Goal: Task Accomplishment & Management: Use online tool/utility

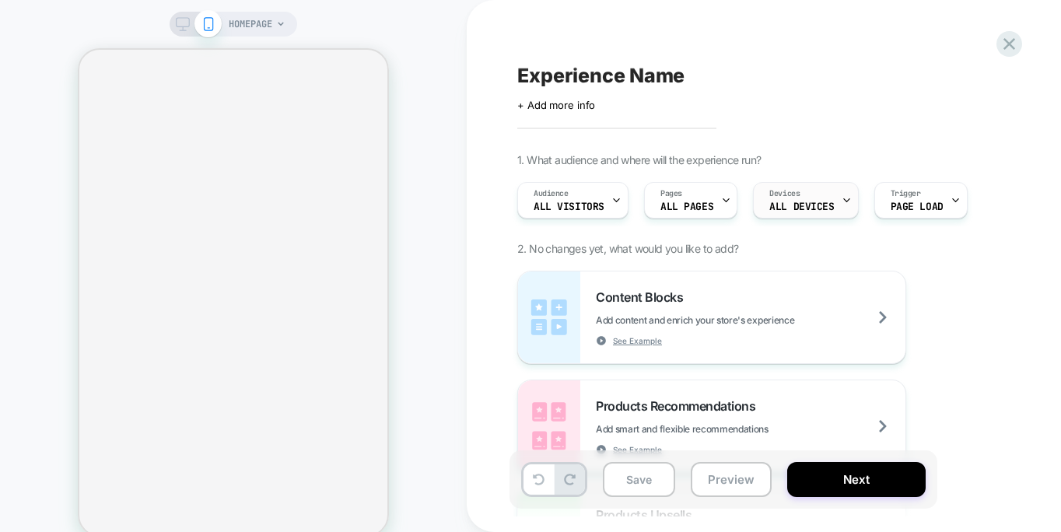
click at [821, 200] on div "Devices ALL DEVICES" at bounding box center [802, 200] width 96 height 35
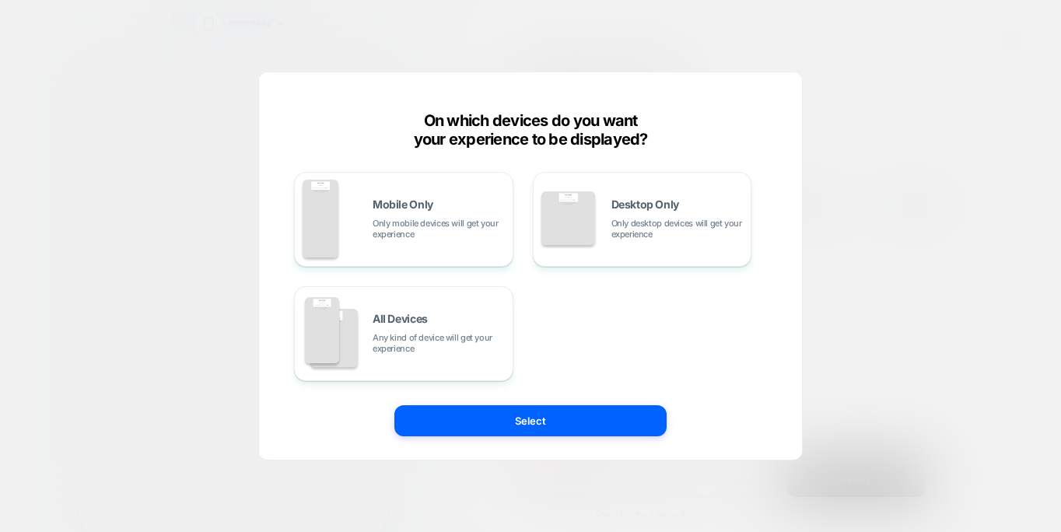
click at [861, 114] on div at bounding box center [530, 266] width 1061 height 532
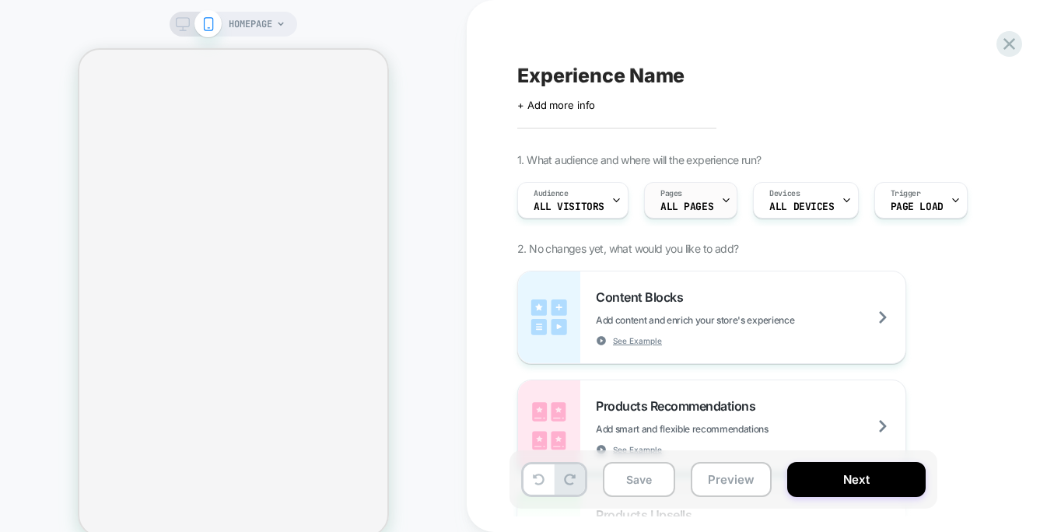
click at [721, 195] on icon at bounding box center [726, 200] width 10 height 10
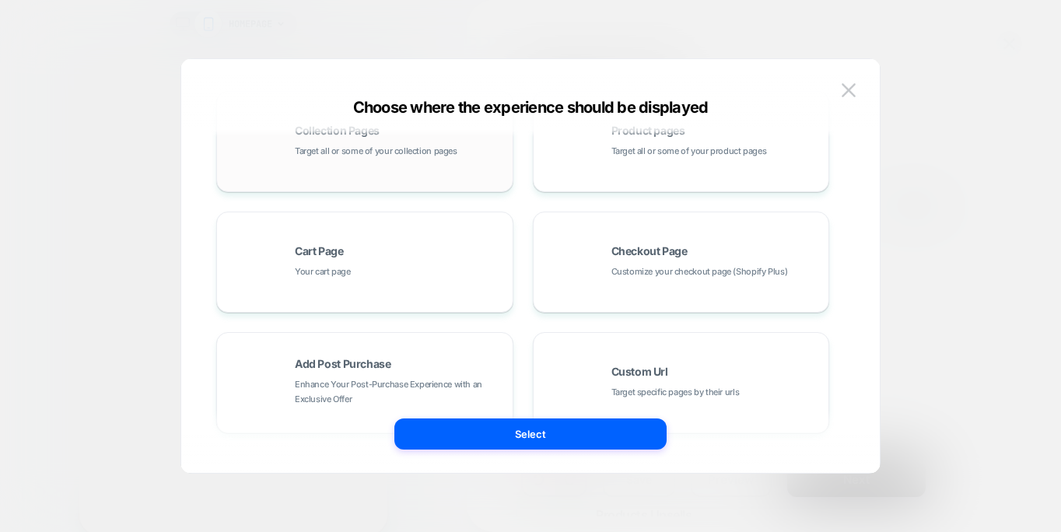
scroll to position [170, 0]
click at [593, 295] on div "Checkout Page Customize your checkout page (Shopify Plus)" at bounding box center [681, 258] width 280 height 86
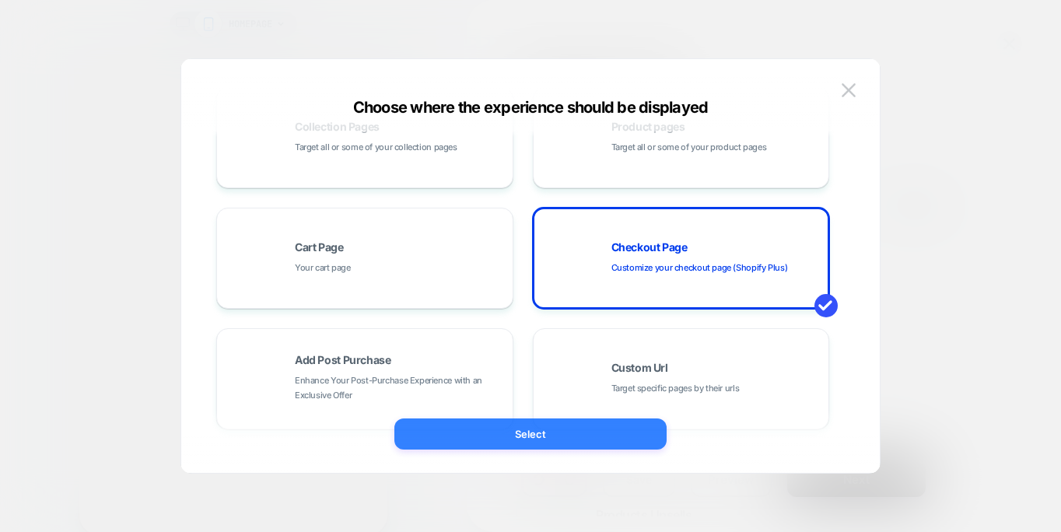
click at [530, 435] on button "Select" at bounding box center [530, 434] width 272 height 31
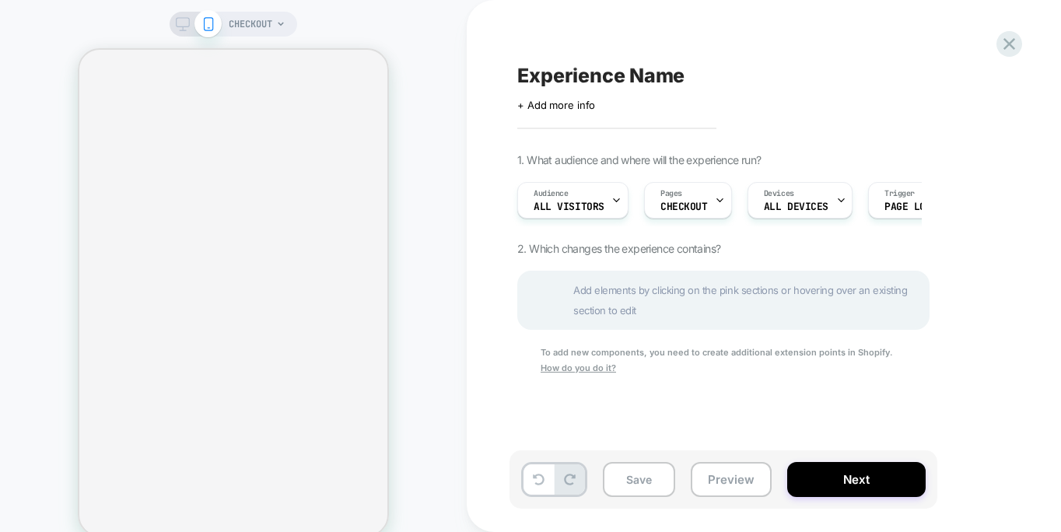
scroll to position [0, 1]
click at [602, 208] on div "Audience All Visitors" at bounding box center [568, 200] width 102 height 35
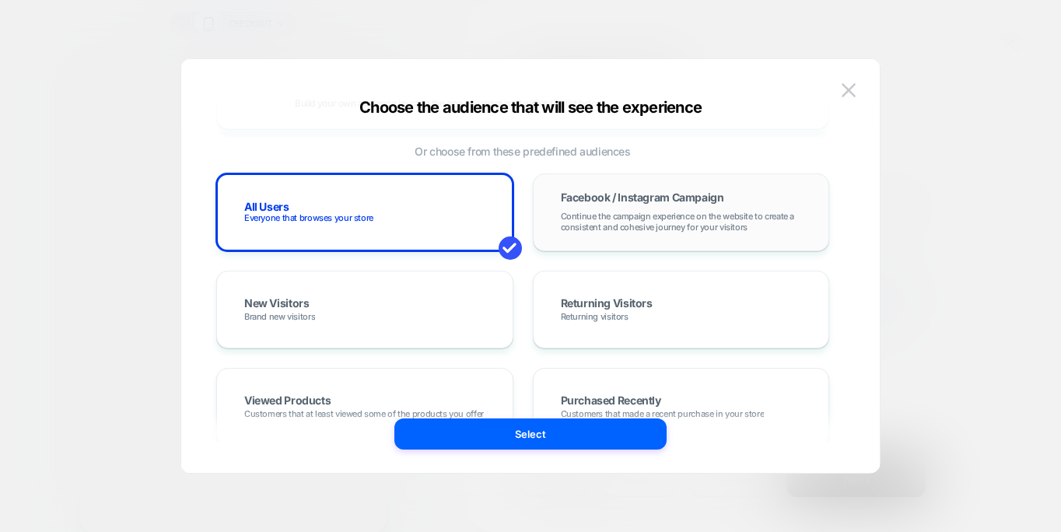
scroll to position [0, 0]
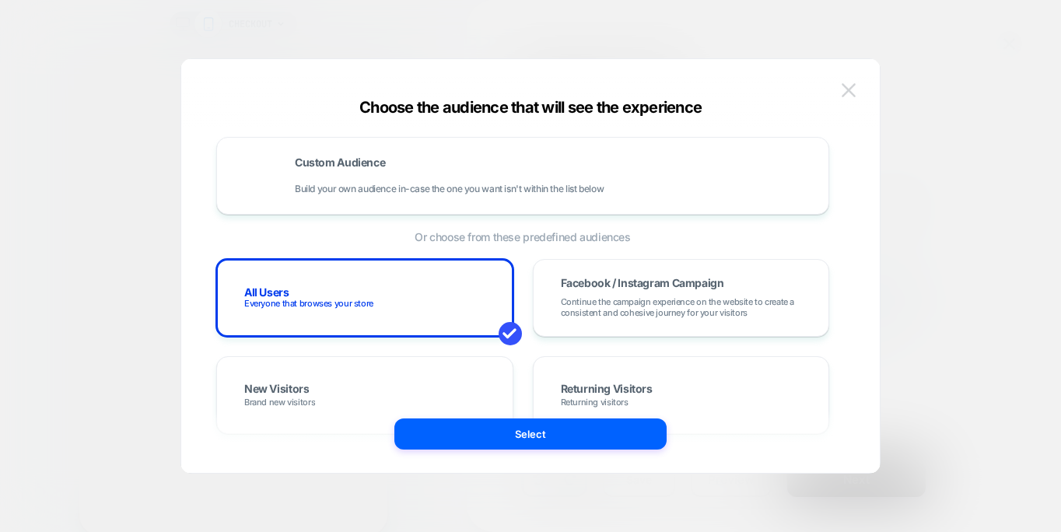
click at [856, 86] on button at bounding box center [848, 90] width 23 height 23
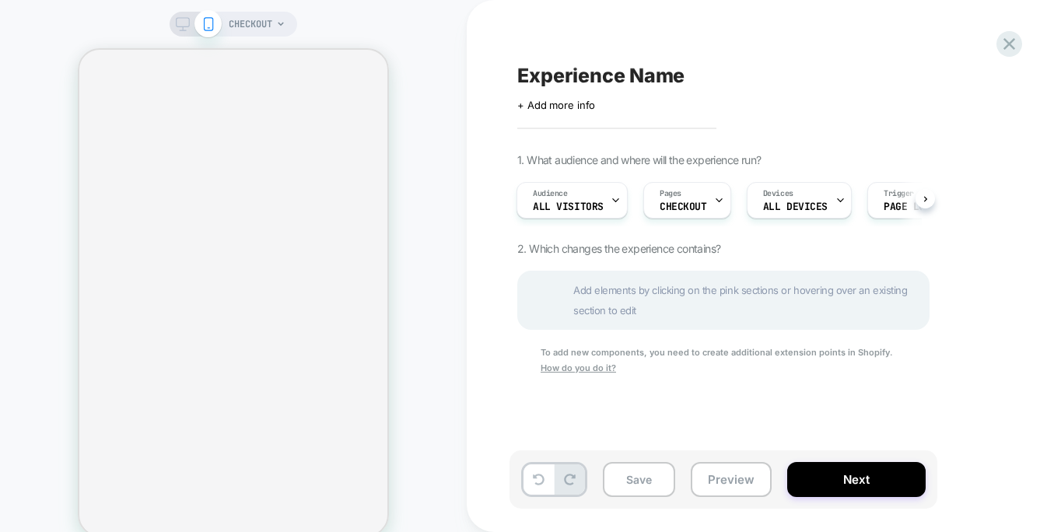
click at [843, 458] on div "Save Preview Next" at bounding box center [724, 479] width 428 height 58
click at [841, 478] on button "Next" at bounding box center [856, 479] width 138 height 35
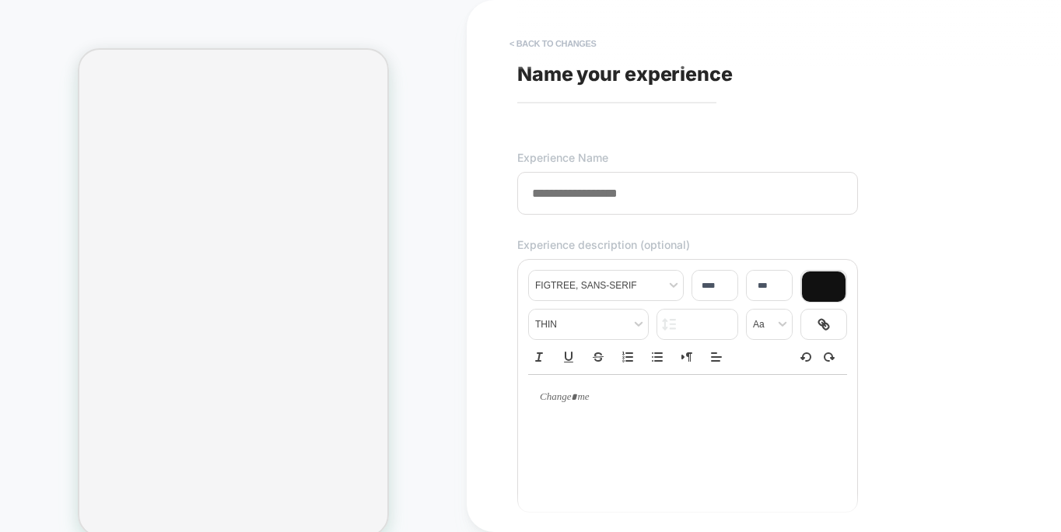
click at [555, 36] on button "< Back to changes" at bounding box center [553, 43] width 103 height 25
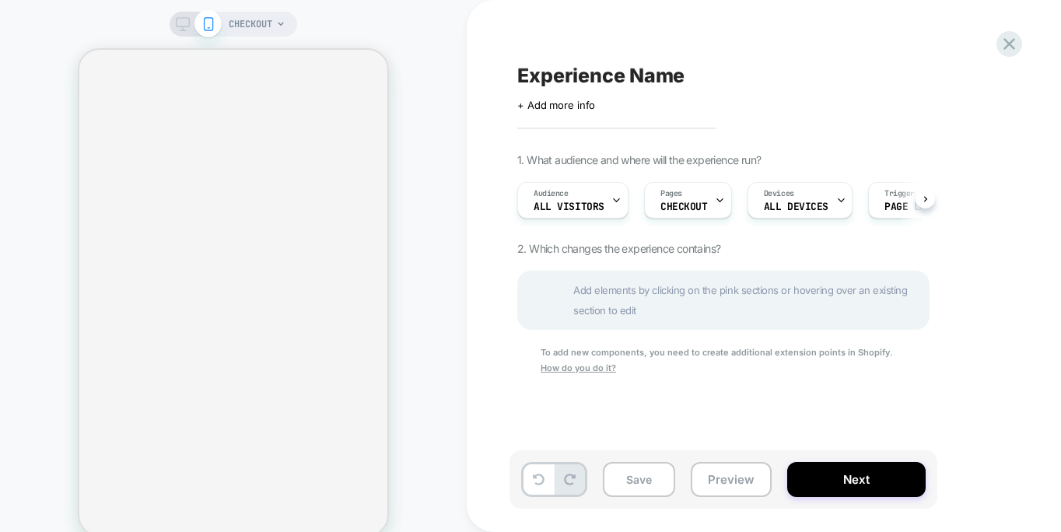
scroll to position [0, 1]
click at [650, 304] on span "Add elements by clicking on the pink sections or hovering over an existing sect…" at bounding box center [746, 300] width 347 height 40
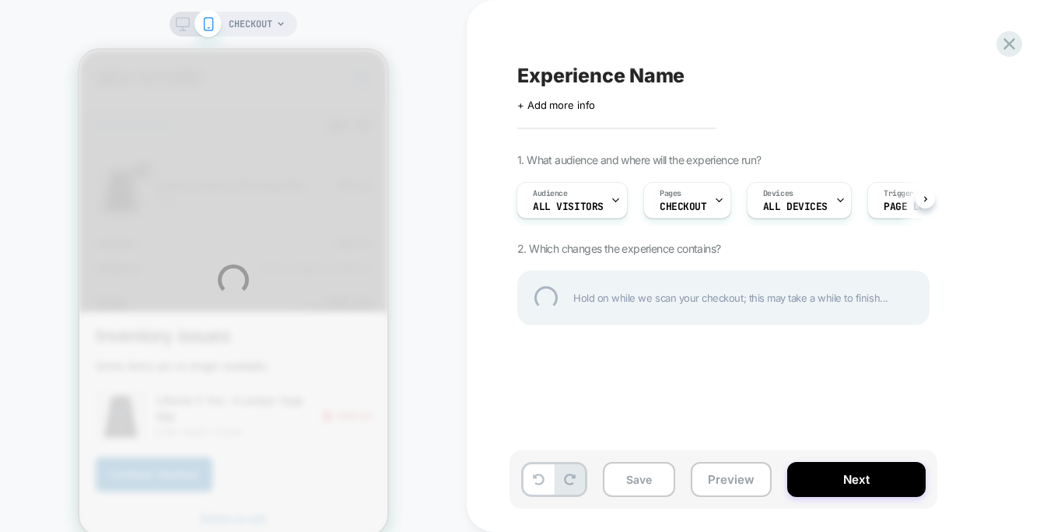
scroll to position [0, 0]
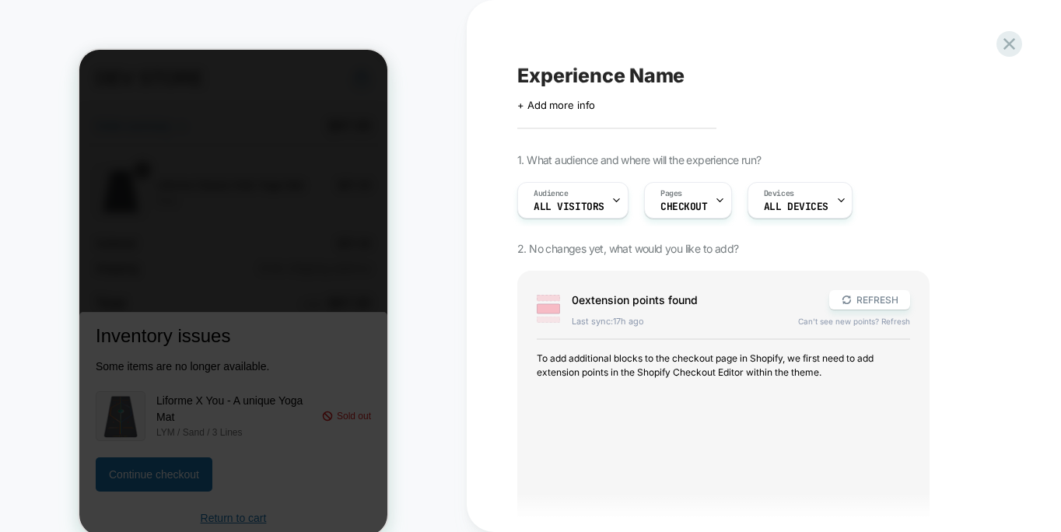
click at [243, 292] on div at bounding box center [233, 292] width 308 height 485
click at [314, 179] on div at bounding box center [233, 292] width 308 height 485
click at [1014, 40] on icon at bounding box center [1010, 44] width 12 height 12
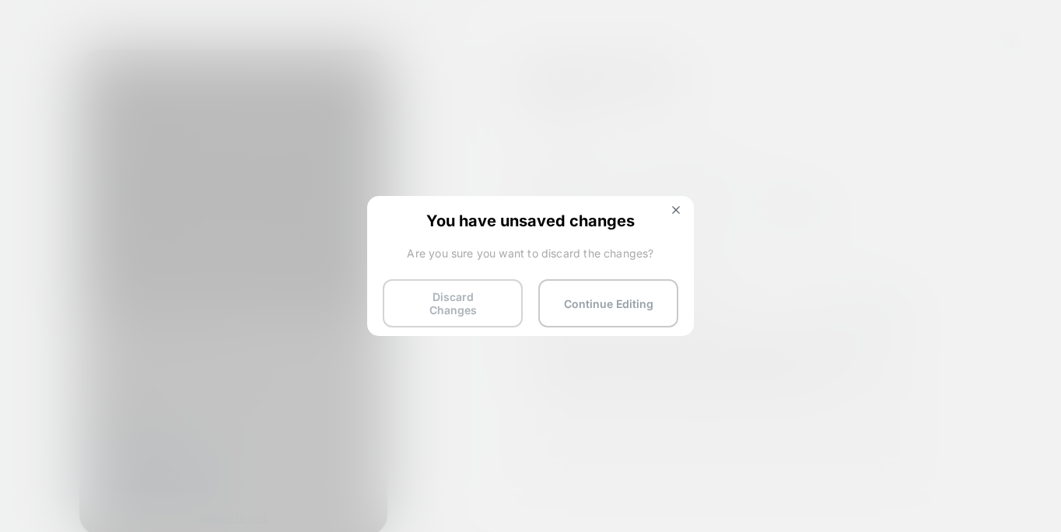
click at [488, 308] on button "Discard Changes" at bounding box center [453, 303] width 140 height 48
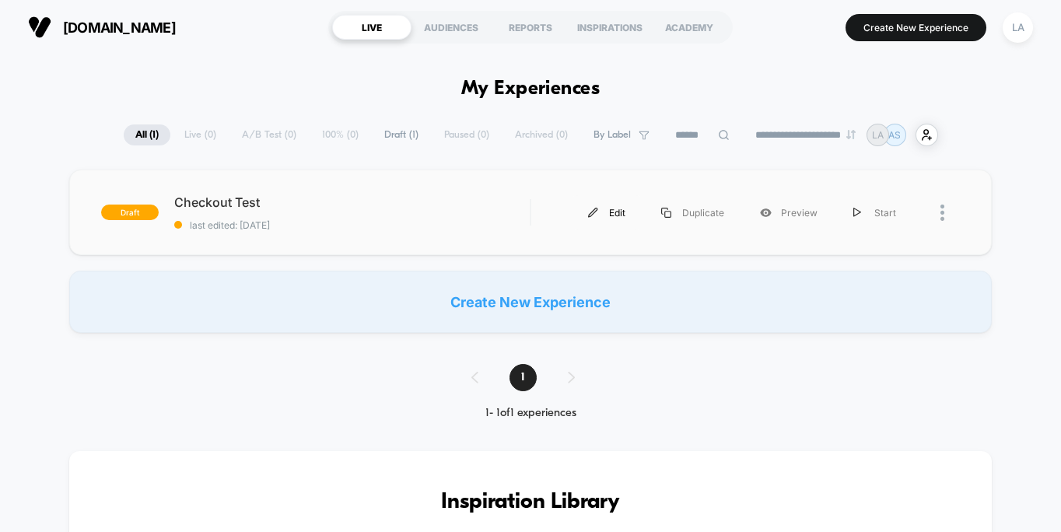
click at [621, 208] on div "Edit" at bounding box center [606, 212] width 73 height 35
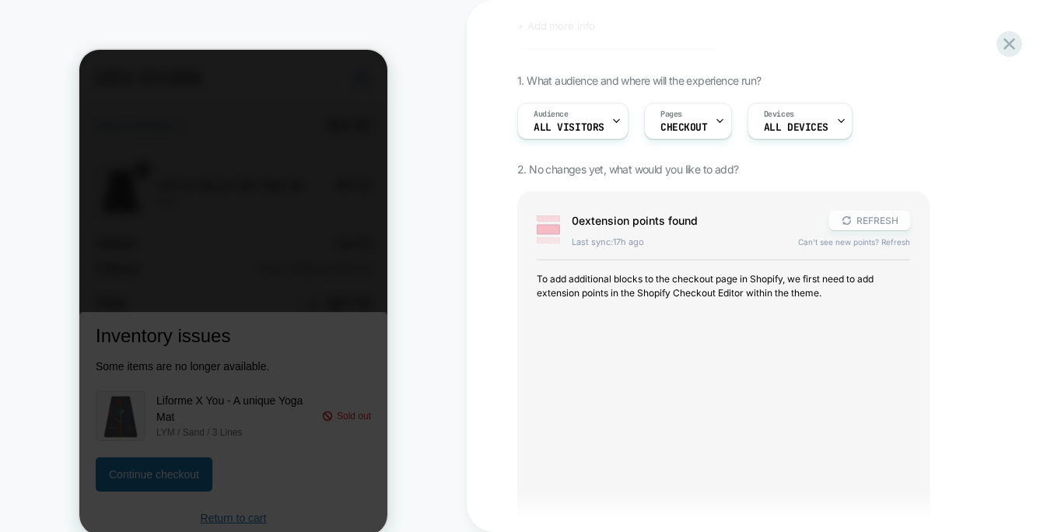
click at [864, 219] on button "REFRESH" at bounding box center [869, 220] width 81 height 19
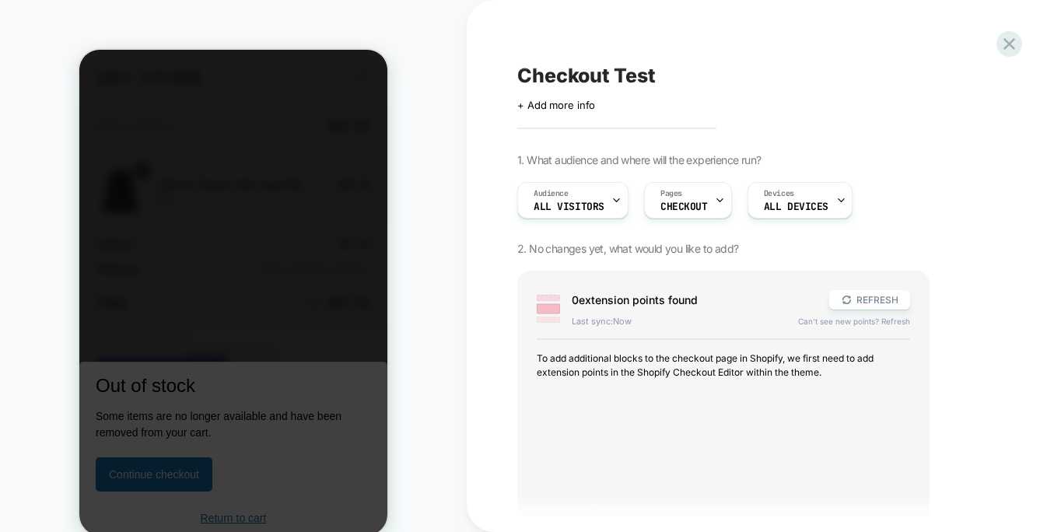
click at [643, 64] on span "Checkout Test" at bounding box center [586, 75] width 138 height 23
click at [1006, 38] on icon at bounding box center [1009, 43] width 21 height 21
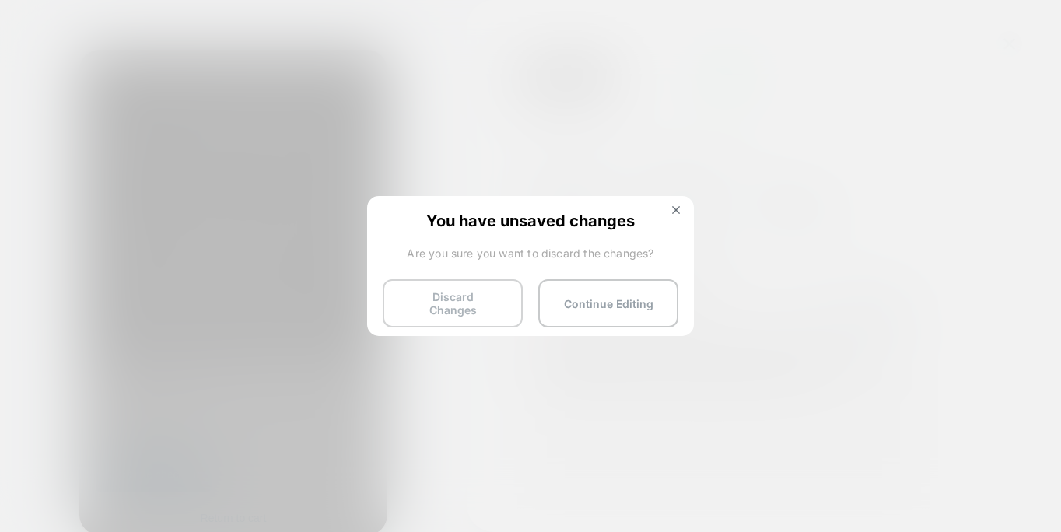
click at [458, 292] on button "Discard Changes" at bounding box center [453, 303] width 140 height 48
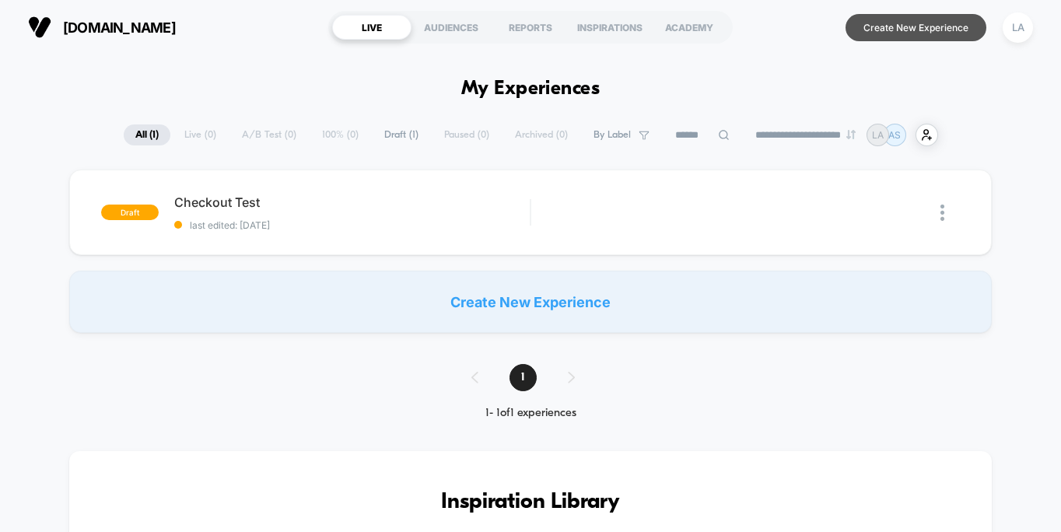
click at [893, 20] on button "Create New Experience" at bounding box center [916, 27] width 141 height 27
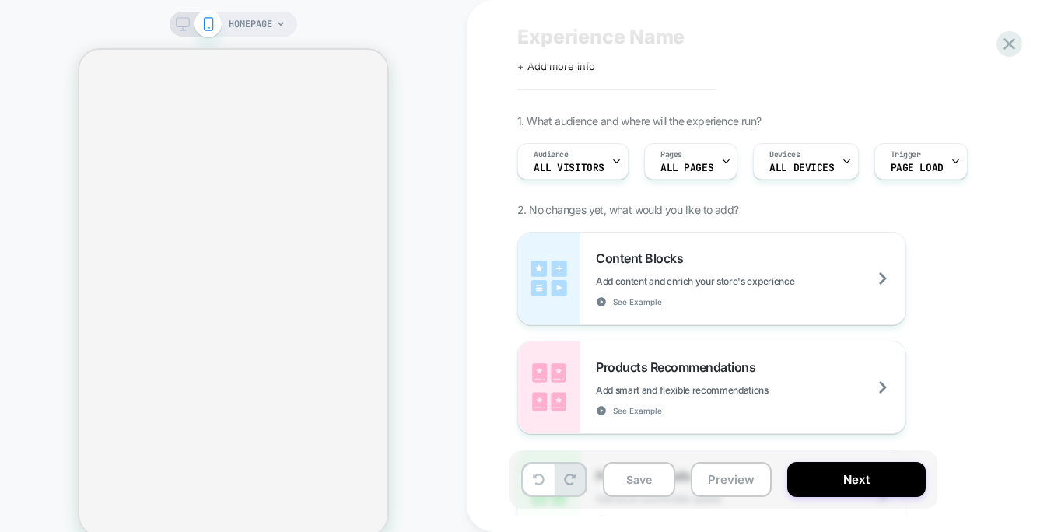
scroll to position [41, 0]
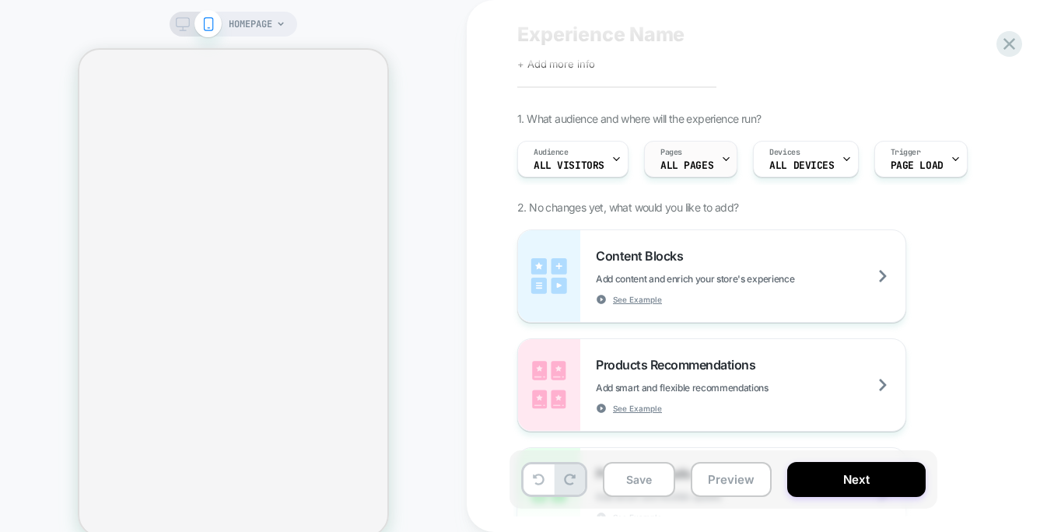
click at [721, 159] on icon at bounding box center [726, 159] width 10 height 10
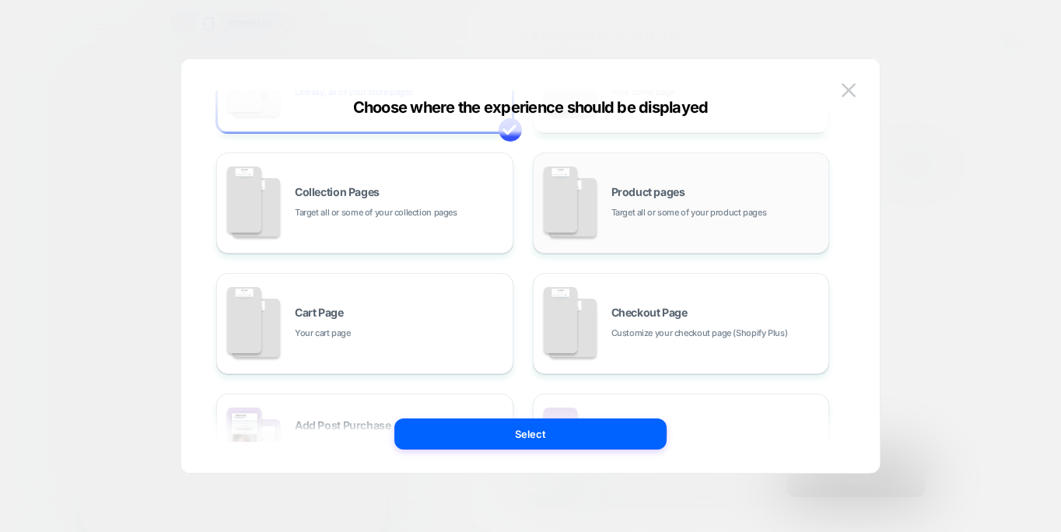
scroll to position [103, 0]
click at [674, 305] on div "Checkout Page Customize your checkout page (Shopify Plus)" at bounding box center [681, 325] width 280 height 86
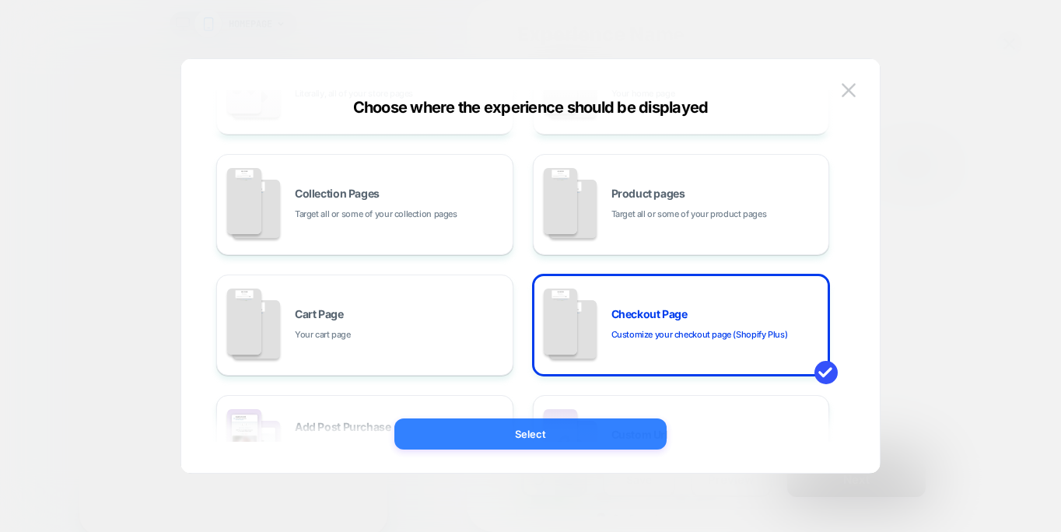
click at [570, 425] on button "Select" at bounding box center [530, 434] width 272 height 31
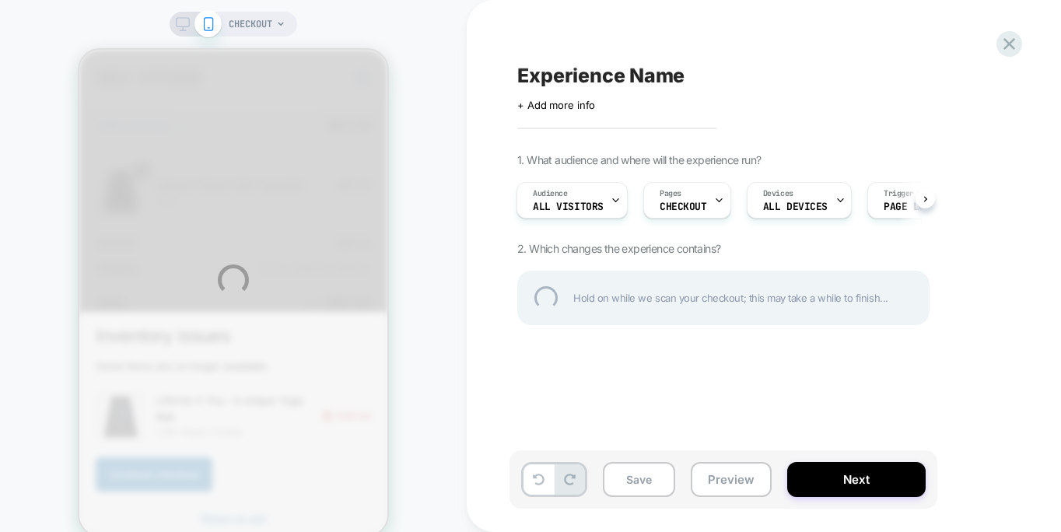
scroll to position [0, 0]
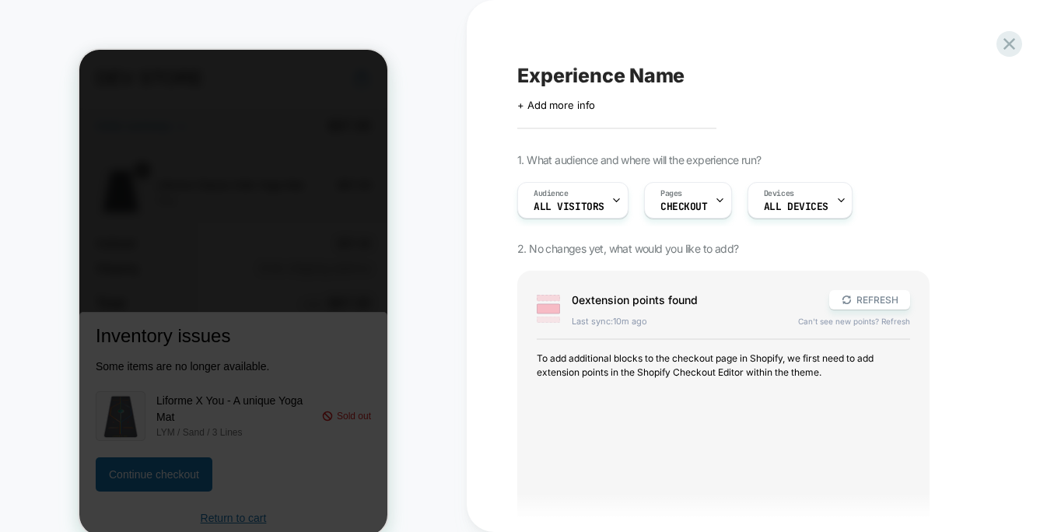
click at [1000, 47] on icon at bounding box center [1009, 43] width 21 height 21
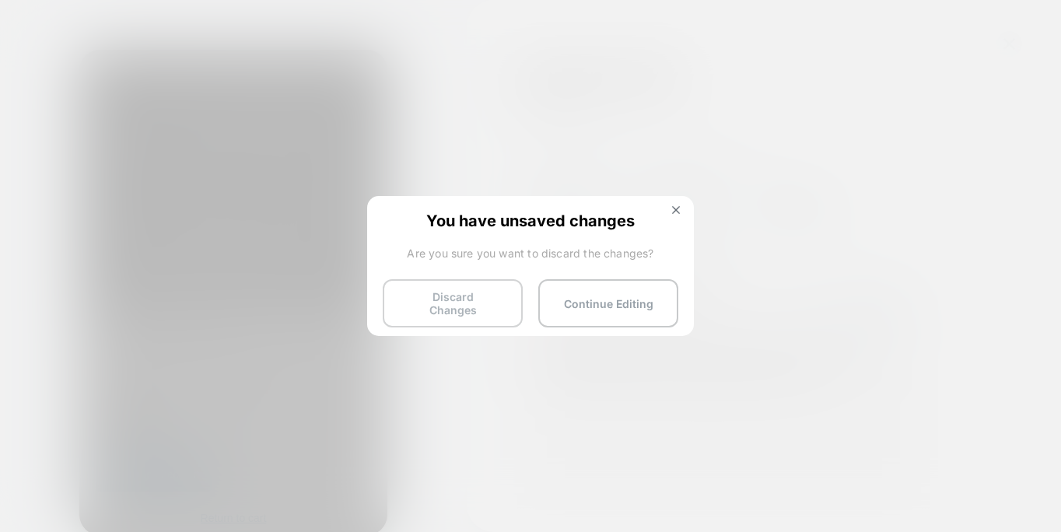
click at [467, 307] on button "Discard Changes" at bounding box center [453, 303] width 140 height 48
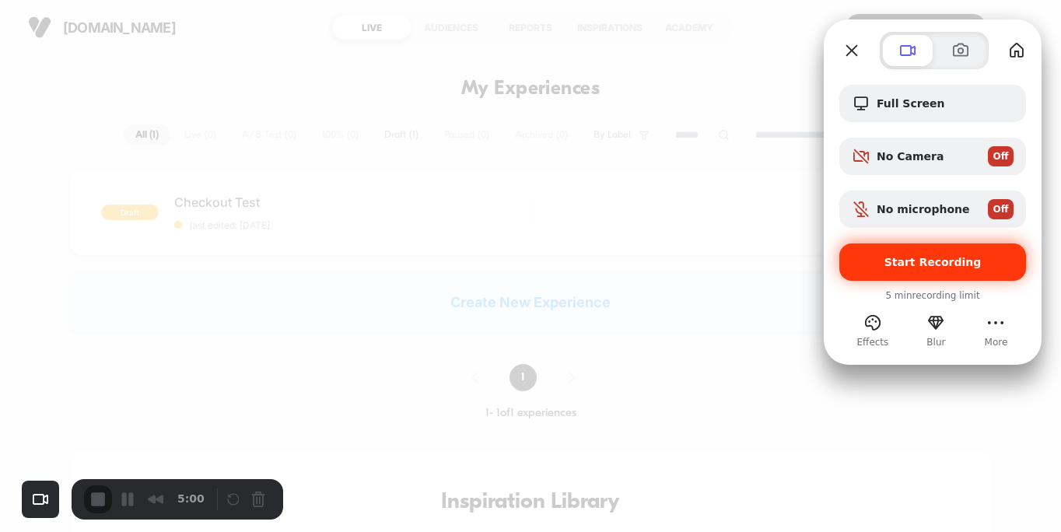
click at [902, 272] on div "Start Recording" at bounding box center [932, 261] width 187 height 37
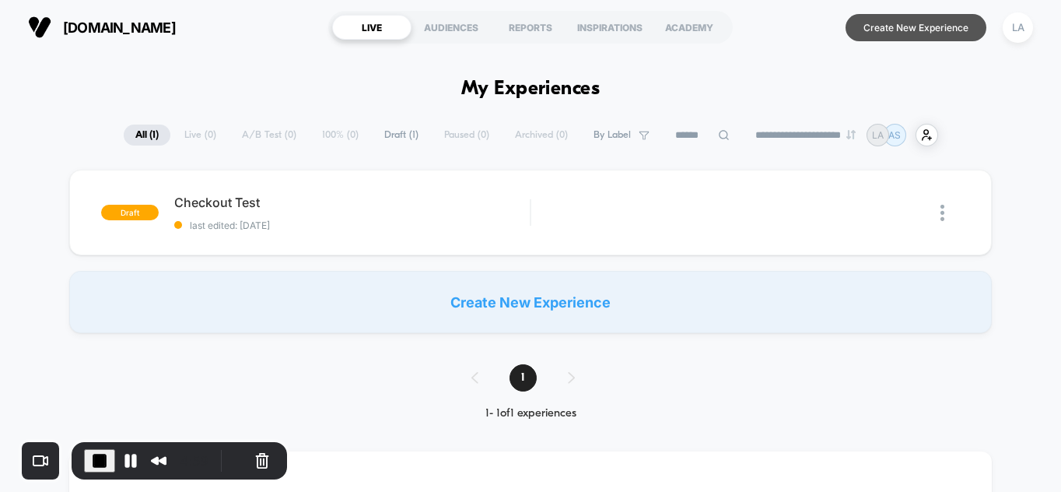
click at [899, 37] on button "Create New Experience" at bounding box center [916, 27] width 141 height 27
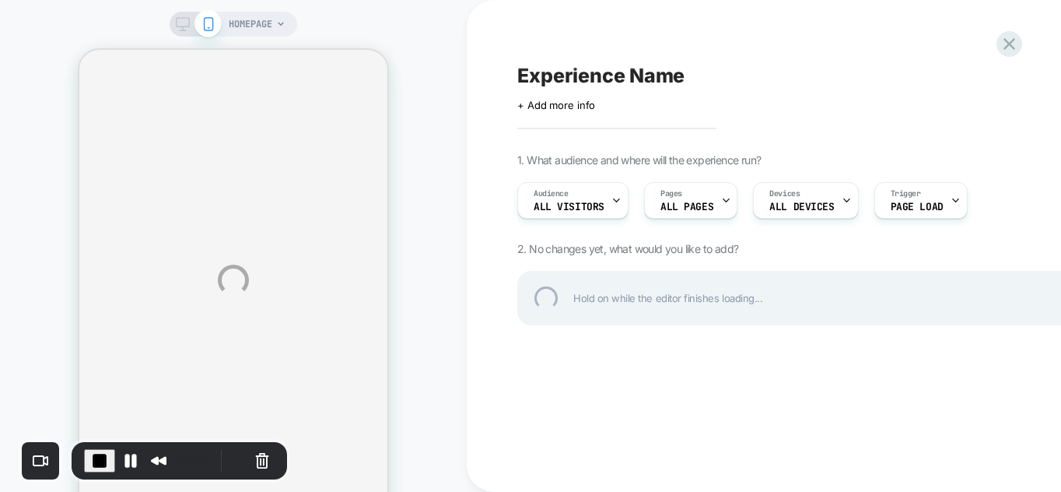
click at [695, 197] on div "HOMEPAGE Experience Name Click to edit experience details + Add more info 1. Wh…" at bounding box center [530, 280] width 1061 height 560
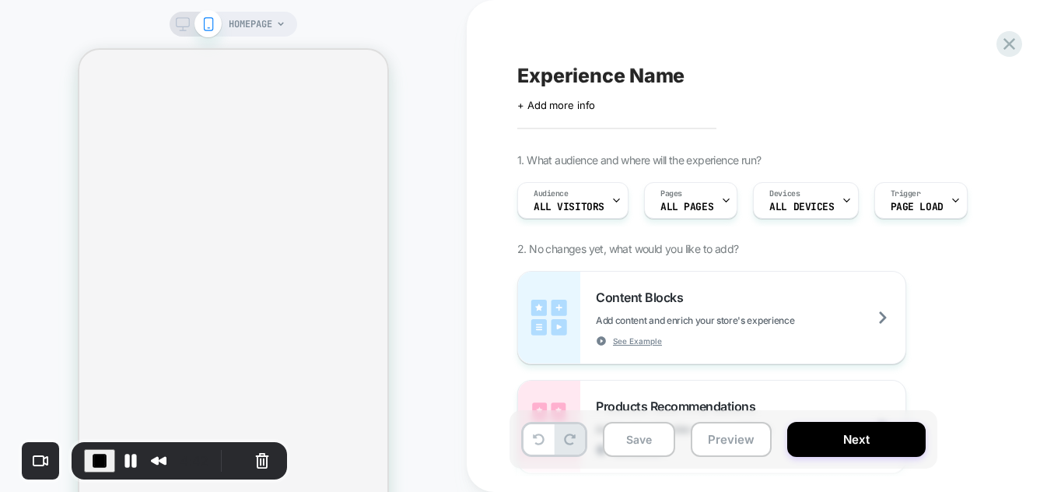
click at [695, 197] on div "Pages ALL PAGES" at bounding box center [687, 200] width 84 height 35
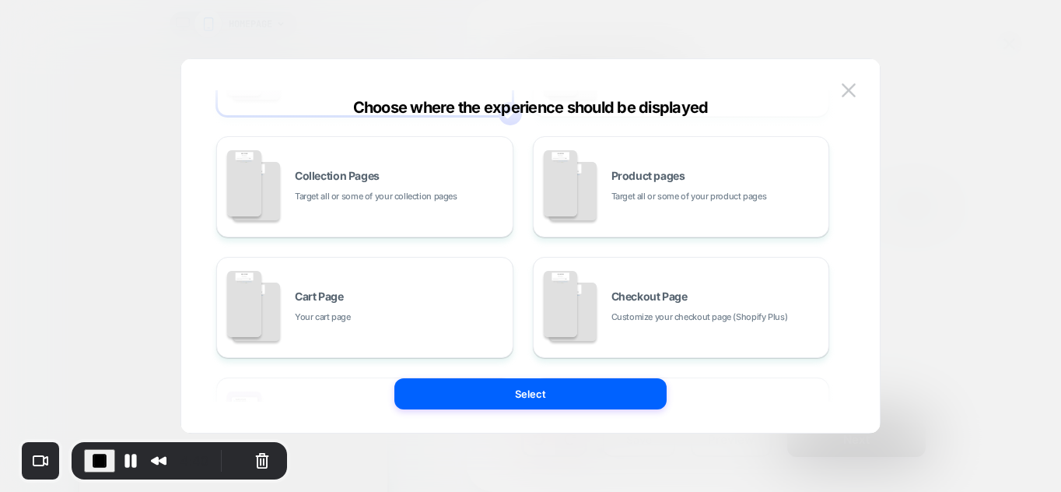
scroll to position [156, 0]
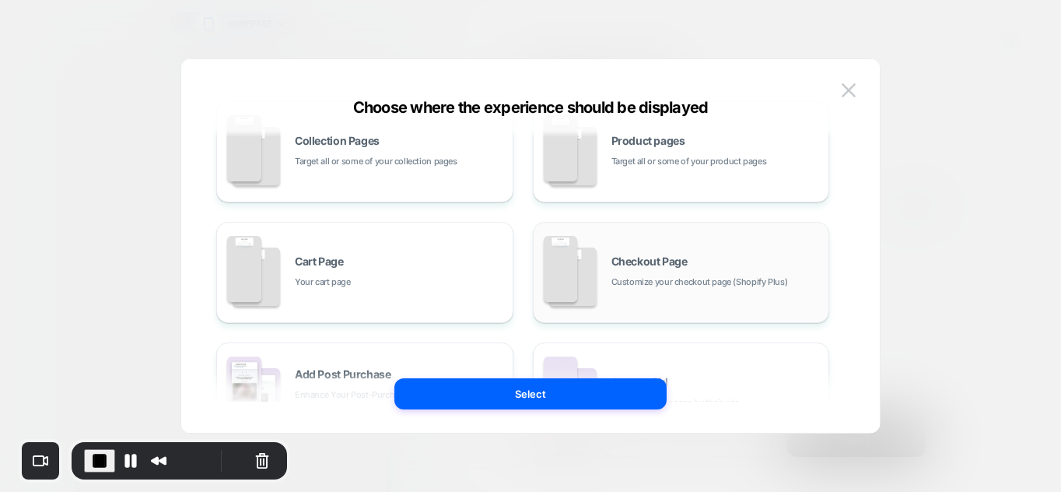
click at [615, 290] on div "Checkout Page Customize your checkout page (Shopify Plus)" at bounding box center [681, 272] width 280 height 86
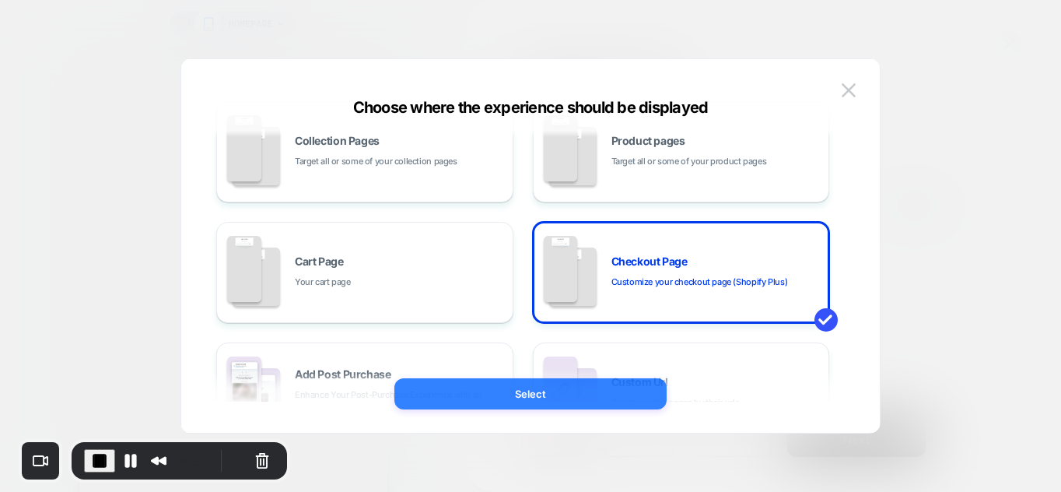
click at [531, 391] on button "Select" at bounding box center [530, 393] width 272 height 31
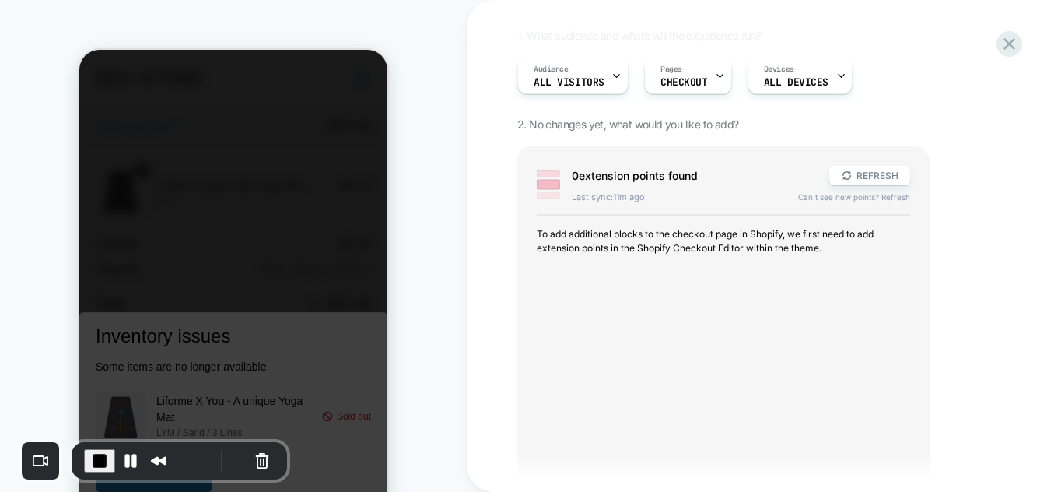
scroll to position [0, 0]
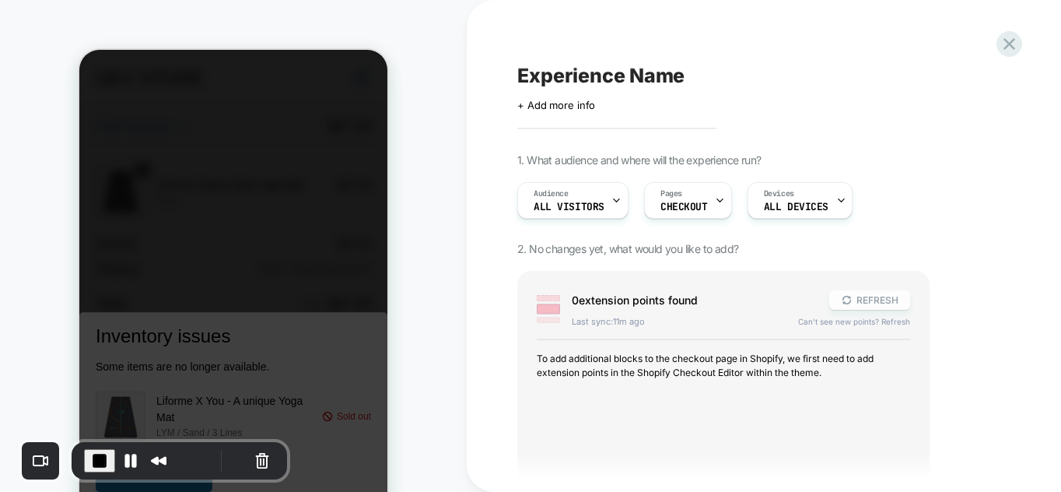
click at [847, 305] on icon at bounding box center [847, 300] width 12 height 12
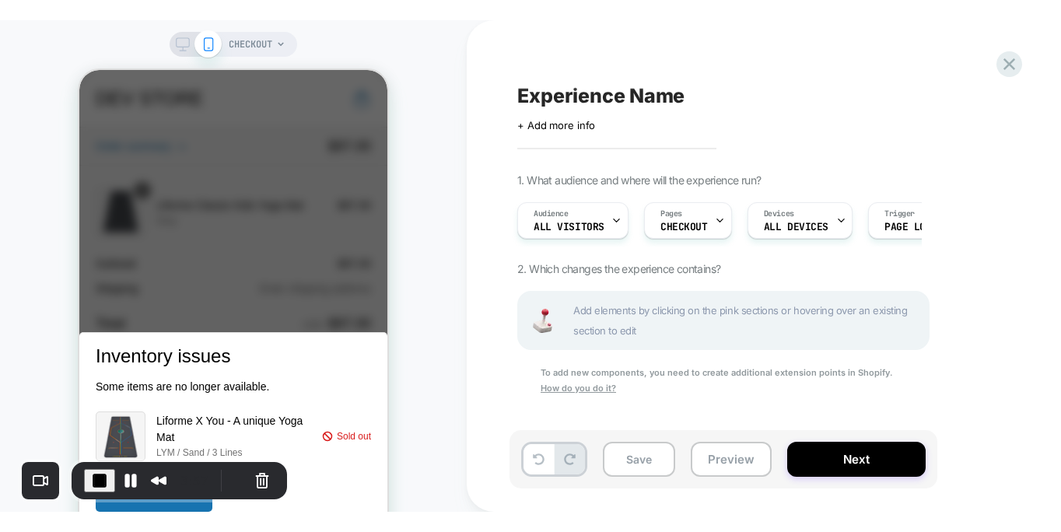
scroll to position [0, 1]
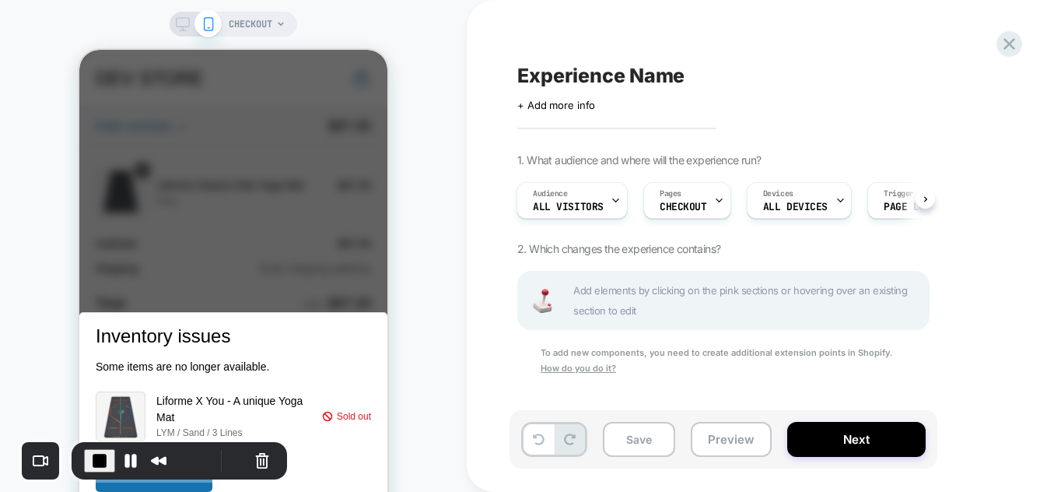
click at [103, 456] on span "End Recording" at bounding box center [99, 460] width 19 height 19
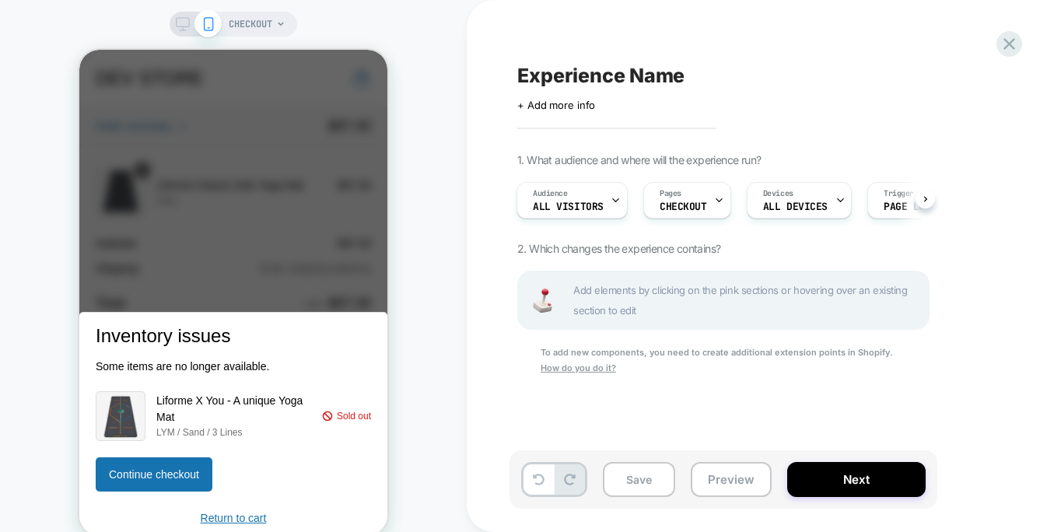
click at [415, 180] on div "CHECKOUT" at bounding box center [233, 280] width 467 height 529
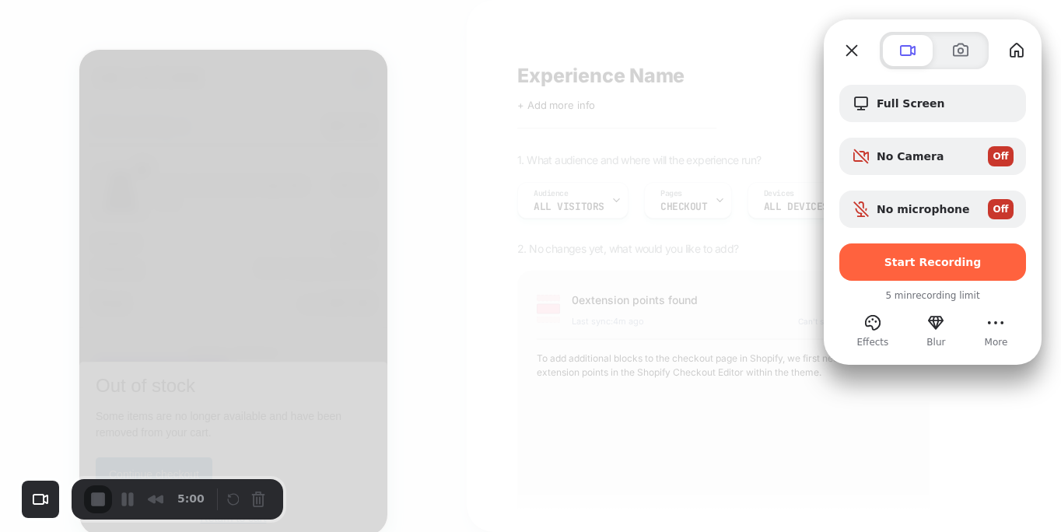
click at [752, 133] on div at bounding box center [530, 266] width 1061 height 532
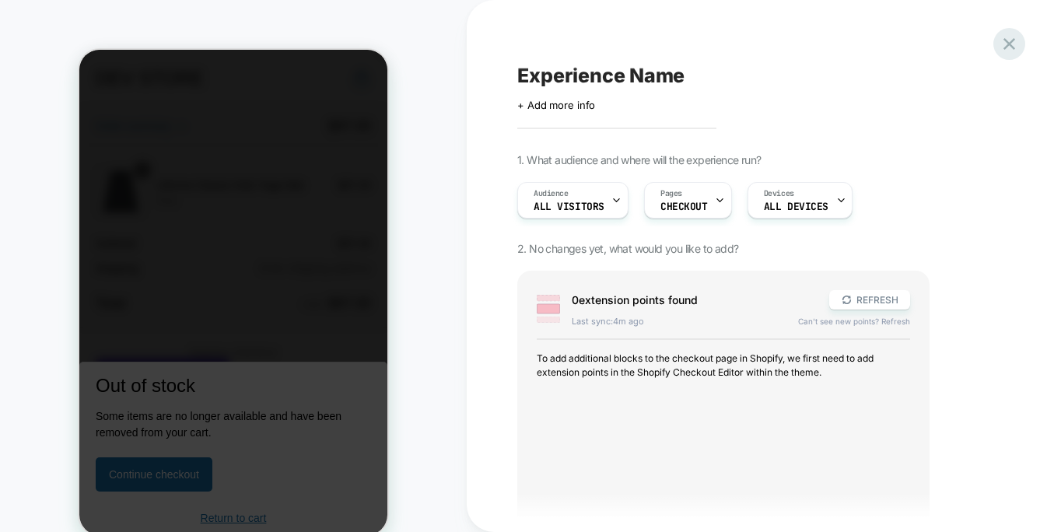
click at [1004, 48] on icon at bounding box center [1009, 43] width 21 height 21
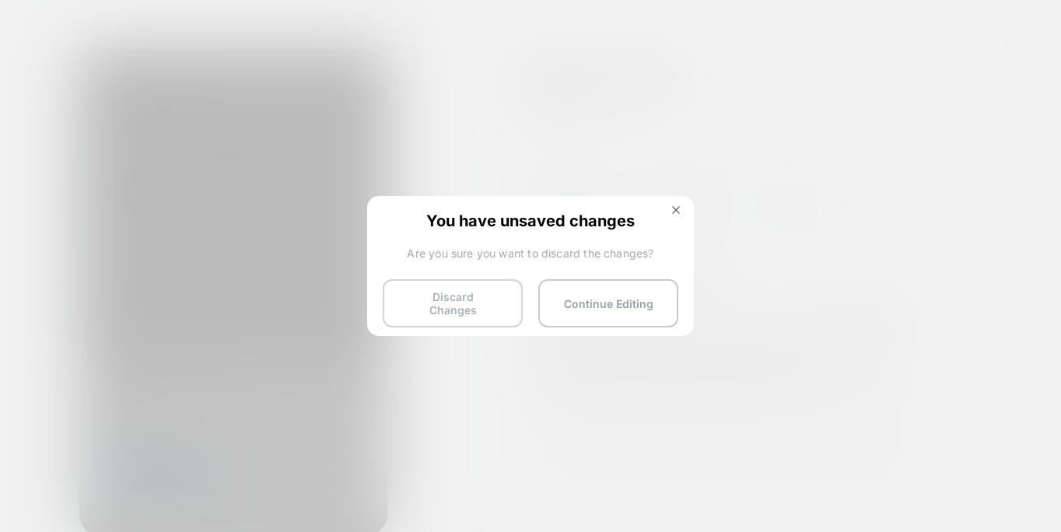
click at [467, 291] on button "Discard Changes" at bounding box center [453, 303] width 140 height 48
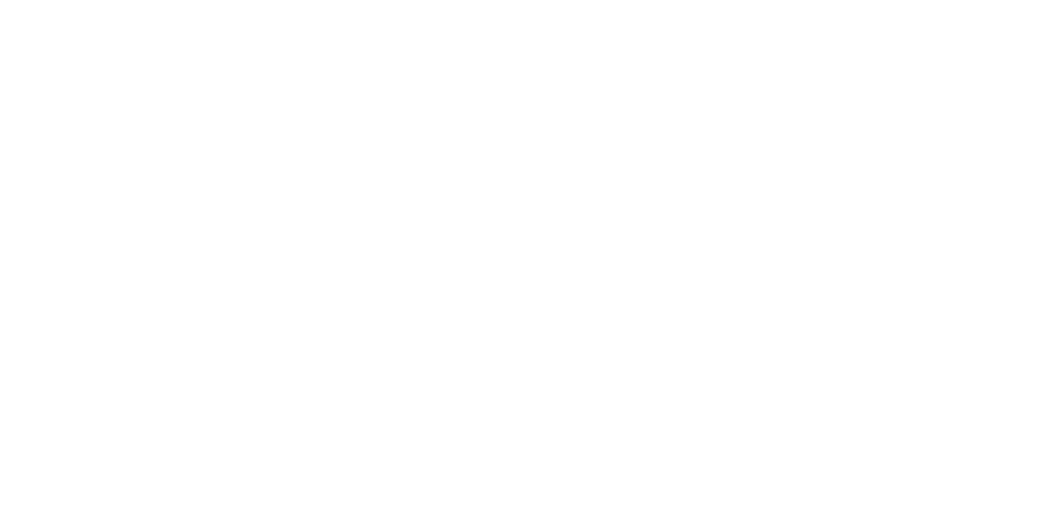
click at [458, 6] on html "Navigated to [DOMAIN_NAME] | No-code CRO for Shopify" at bounding box center [530, 3] width 1061 height 6
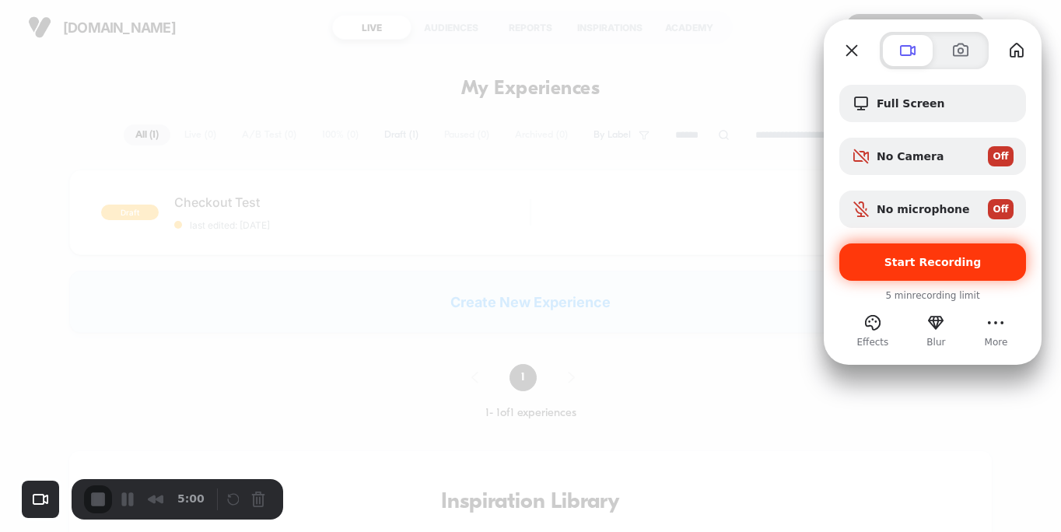
click at [885, 256] on span "Start Recording" at bounding box center [933, 262] width 162 height 12
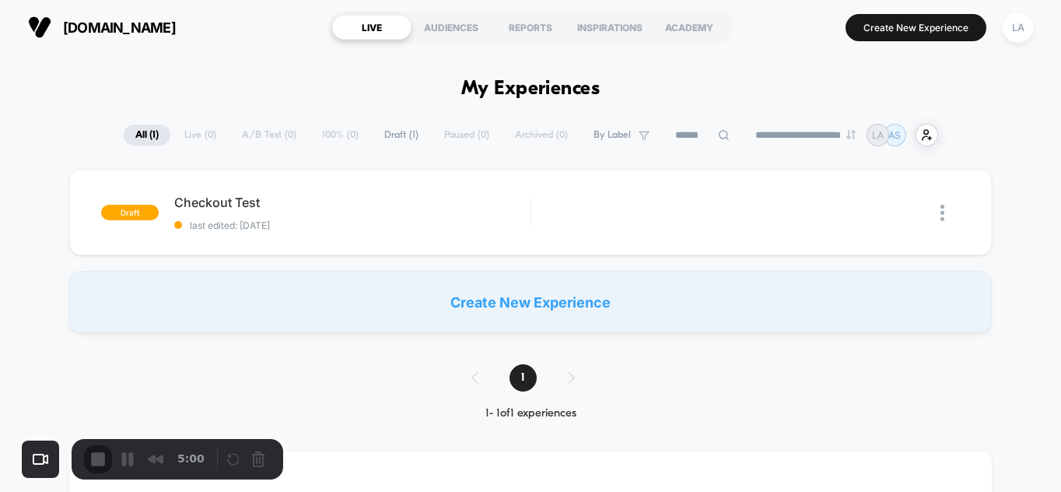
click at [921, 25] on button "Create New Experience" at bounding box center [916, 27] width 141 height 27
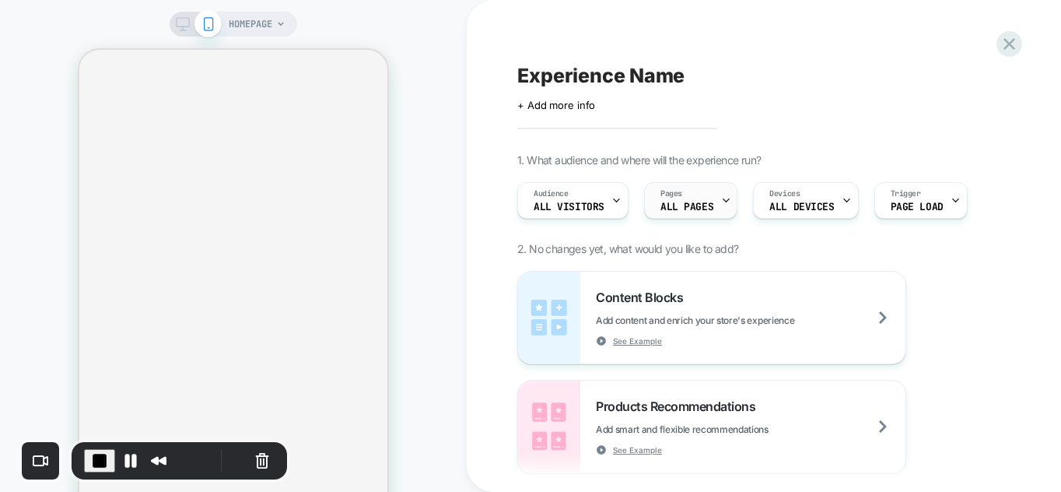
click at [702, 199] on div "Pages ALL PAGES" at bounding box center [687, 200] width 84 height 35
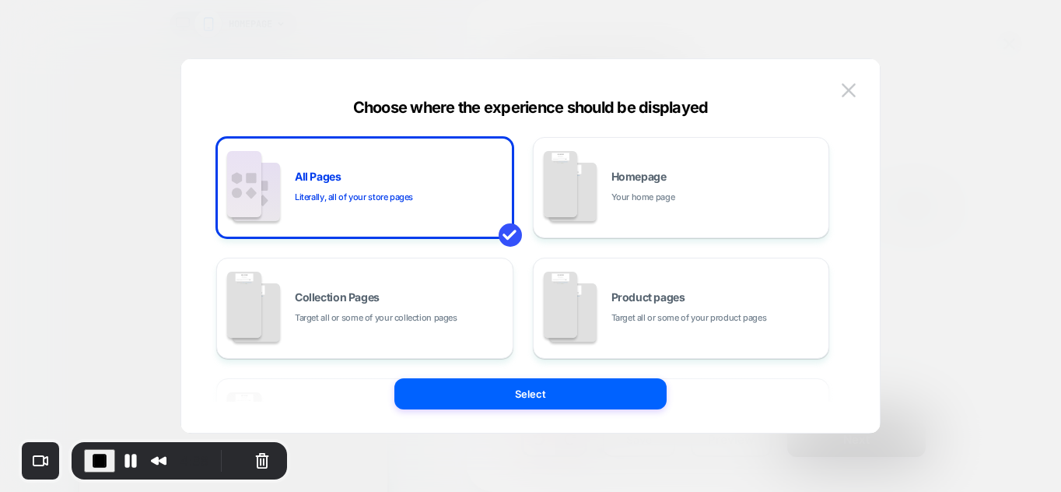
click at [346, 387] on div "Select" at bounding box center [530, 393] width 699 height 31
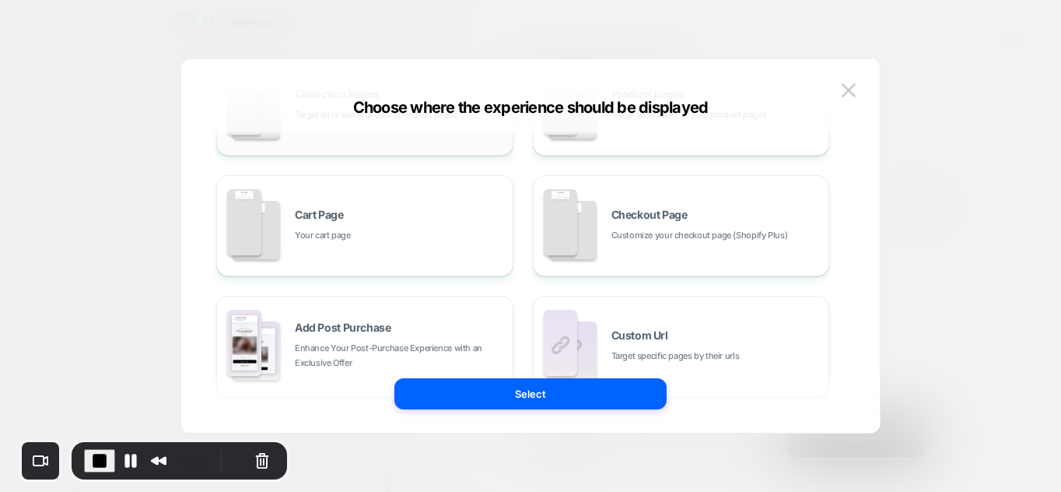
scroll to position [225, 0]
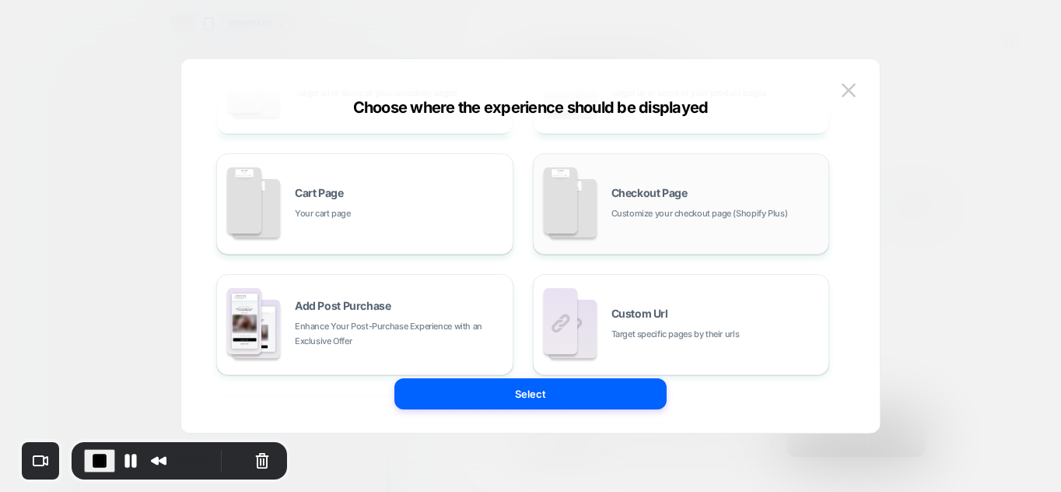
click at [629, 222] on div "Checkout Page Customize your checkout page (Shopify Plus)" at bounding box center [681, 204] width 280 height 86
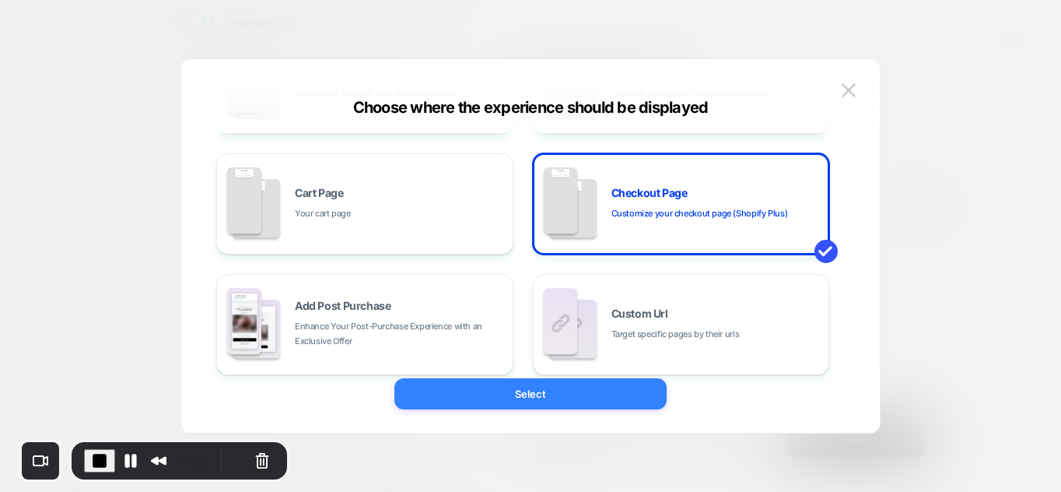
click at [524, 395] on button "Select" at bounding box center [530, 393] width 272 height 31
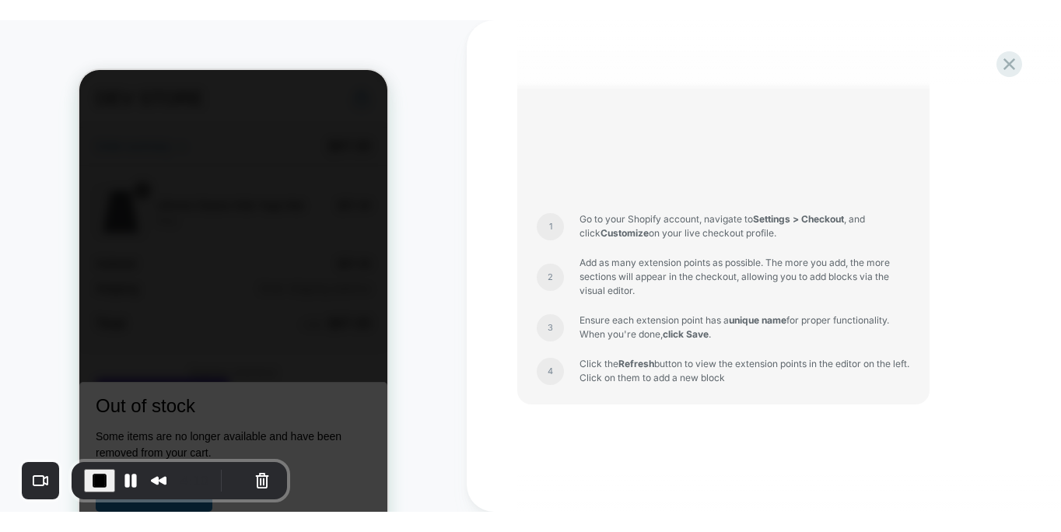
scroll to position [0, 0]
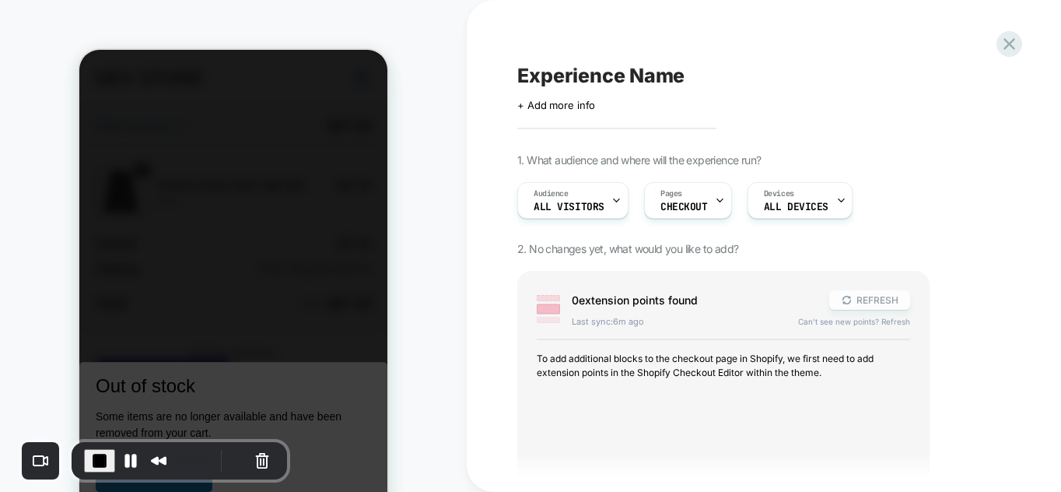
click at [888, 296] on button "REFRESH" at bounding box center [869, 299] width 81 height 19
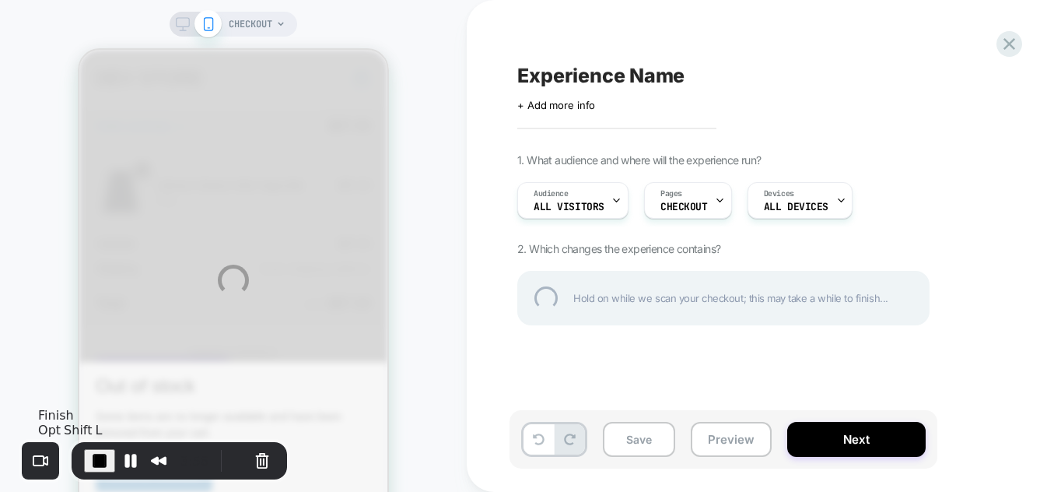
click at [90, 461] on span "End Recording" at bounding box center [99, 460] width 19 height 19
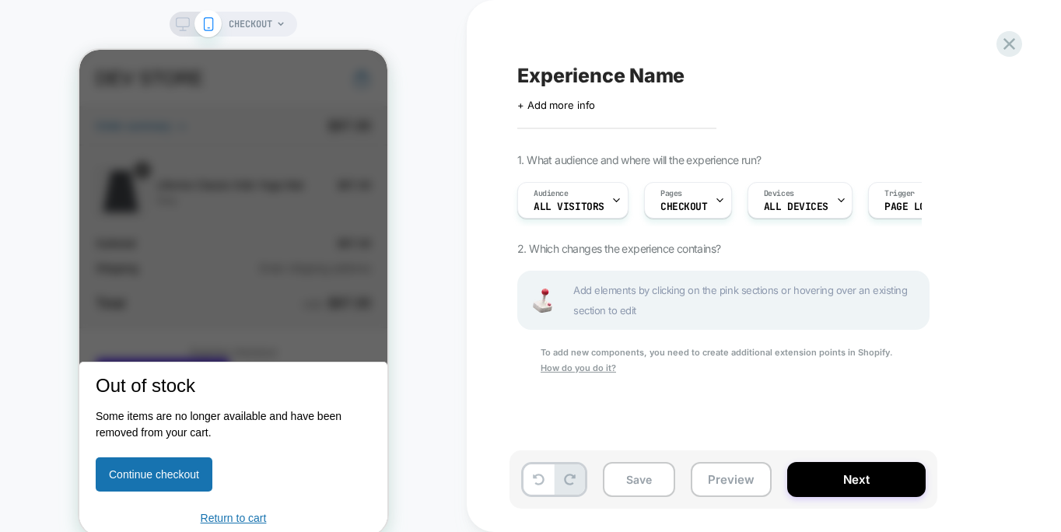
scroll to position [0, 1]
